Goal: Information Seeking & Learning: Learn about a topic

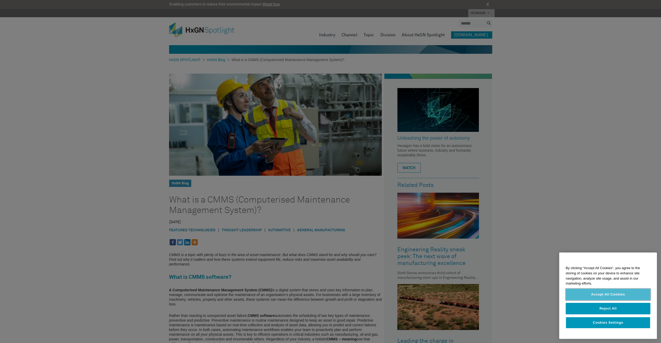
click at [616, 296] on button "Accept All Cookies" at bounding box center [608, 293] width 85 height 11
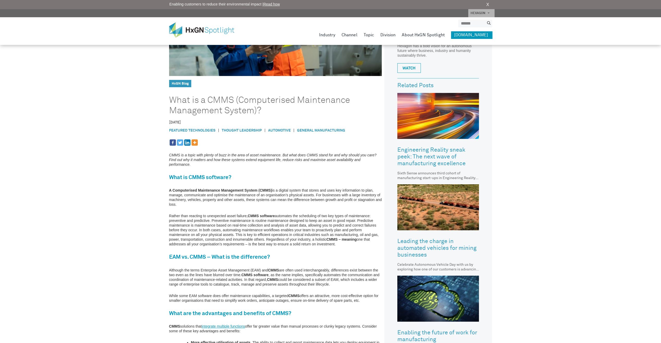
scroll to position [104, 0]
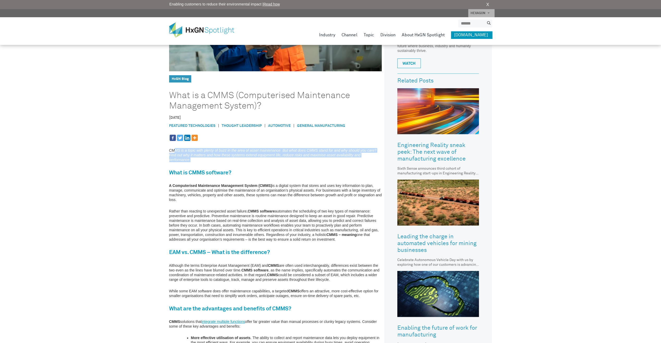
drag, startPoint x: 175, startPoint y: 149, endPoint x: 255, endPoint y: 158, distance: 81.1
click at [255, 158] on p "CMMS is a topic with plenty of buzz in the area of asset maintenance. But what …" at bounding box center [275, 155] width 213 height 14
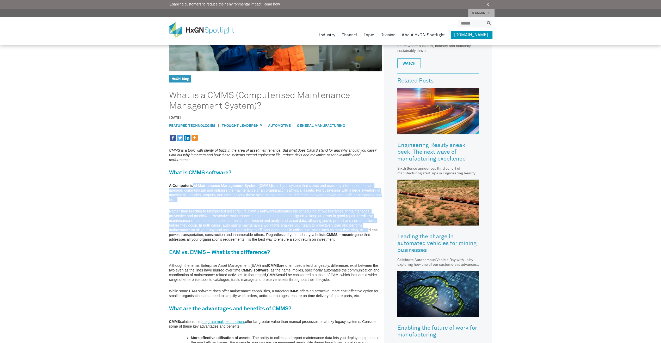
drag, startPoint x: 202, startPoint y: 182, endPoint x: 366, endPoint y: 231, distance: 170.8
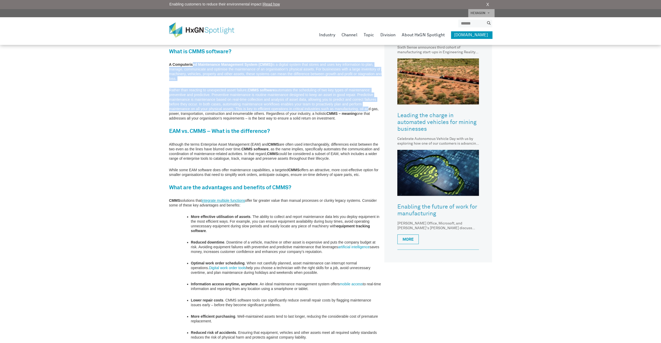
scroll to position [235, 0]
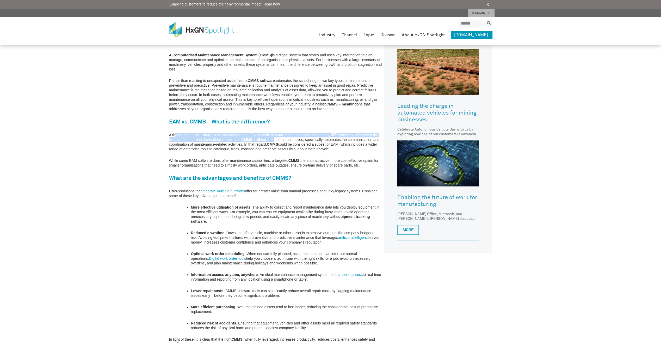
drag, startPoint x: 175, startPoint y: 135, endPoint x: 276, endPoint y: 138, distance: 100.5
click at [276, 138] on p "Although the terms Enterprise Asset Management (EAM) and CMMS are often used in…" at bounding box center [275, 141] width 213 height 19
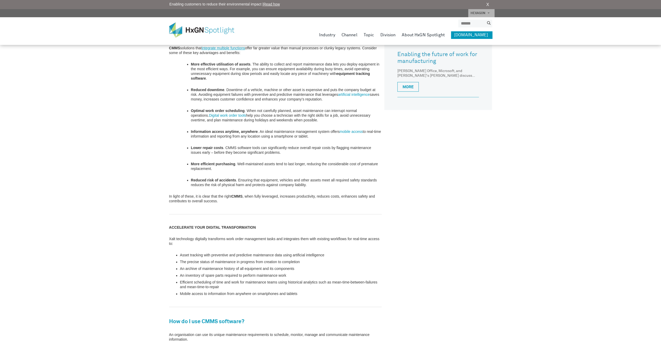
scroll to position [443, 0]
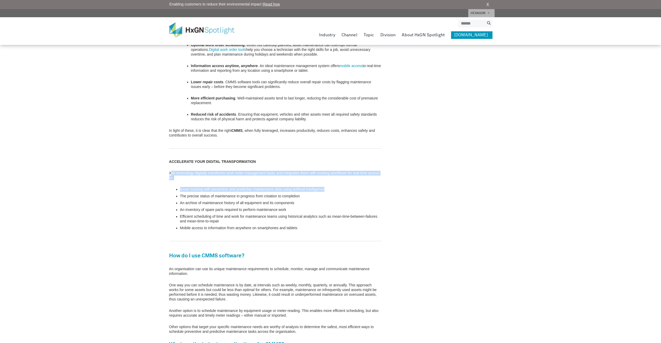
drag, startPoint x: 170, startPoint y: 172, endPoint x: 406, endPoint y: 186, distance: 236.4
click at [406, 186] on div "HxGN Blog What is a CMMS (Computerised Maintenance Management System)? [DATE] F…" at bounding box center [330, 70] width 323 height 881
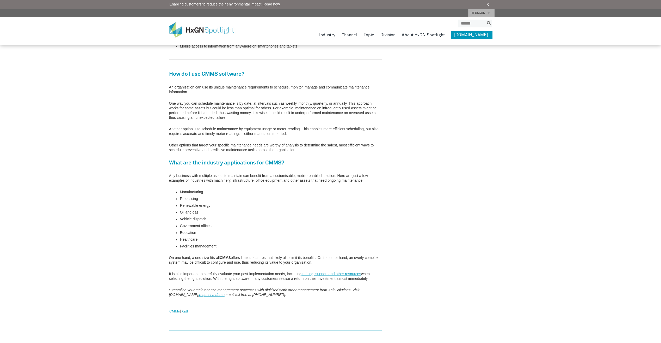
scroll to position [658, 0]
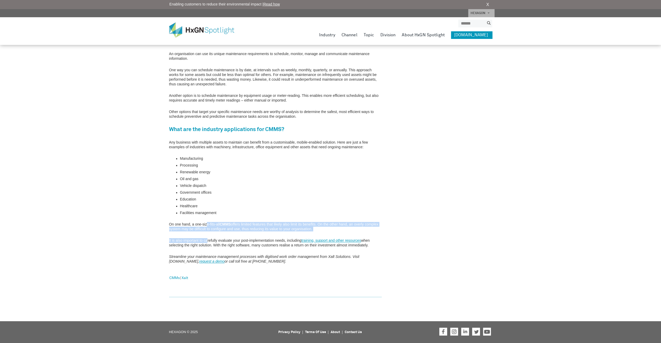
drag, startPoint x: 214, startPoint y: 227, endPoint x: 208, endPoint y: 241, distance: 15.8
click at [269, 257] on em "Streamline your maintenance management processes with digitised work order mana…" at bounding box center [264, 258] width 190 height 9
drag, startPoint x: 329, startPoint y: 256, endPoint x: 350, endPoint y: 254, distance: 21.4
click at [350, 254] on p "Streamline your maintenance management processes with digitised work order mana…" at bounding box center [275, 258] width 213 height 9
